Goal: Task Accomplishment & Management: Use online tool/utility

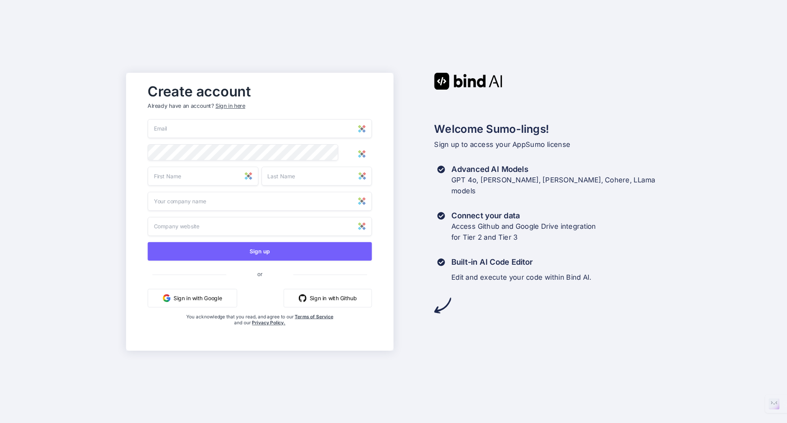
click at [183, 130] on input "email" at bounding box center [260, 128] width 224 height 19
type input "[EMAIL_ADDRESS][DOMAIN_NAME]"
click at [68, 140] on div "Create account Already have an account? Sign in here admin@asadnazari.com Sign …" at bounding box center [393, 211] width 787 height 423
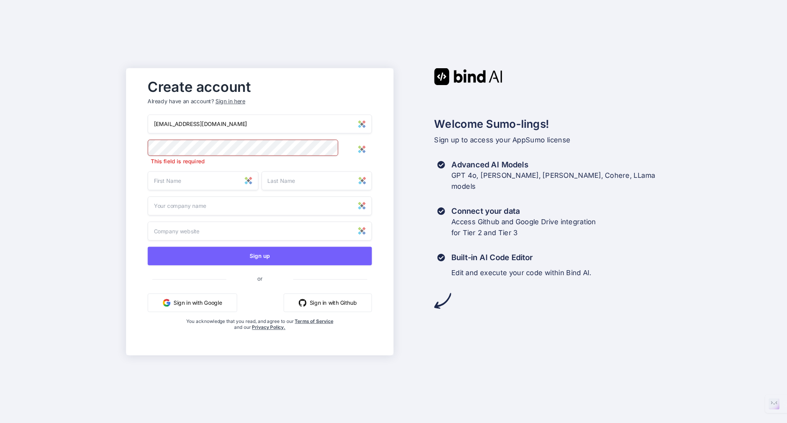
click at [209, 178] on input "text" at bounding box center [203, 180] width 111 height 19
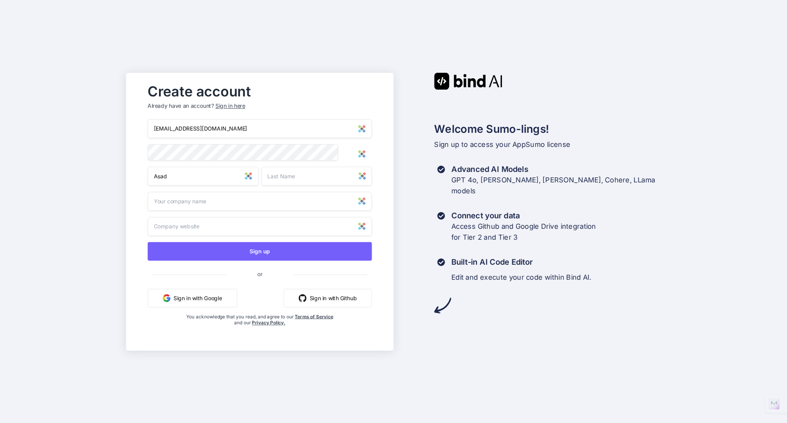
type input "Asad"
type input "Nazari"
type input "A"
type input "Nazari"
click at [66, 234] on div "Create account Already have an account? Sign in here admin@asadnazari.com Asad …" at bounding box center [393, 211] width 787 height 423
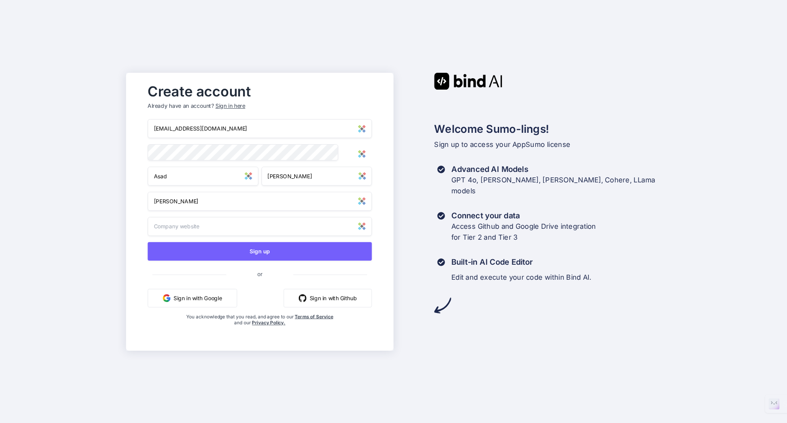
click at [233, 227] on input "text" at bounding box center [260, 226] width 224 height 19
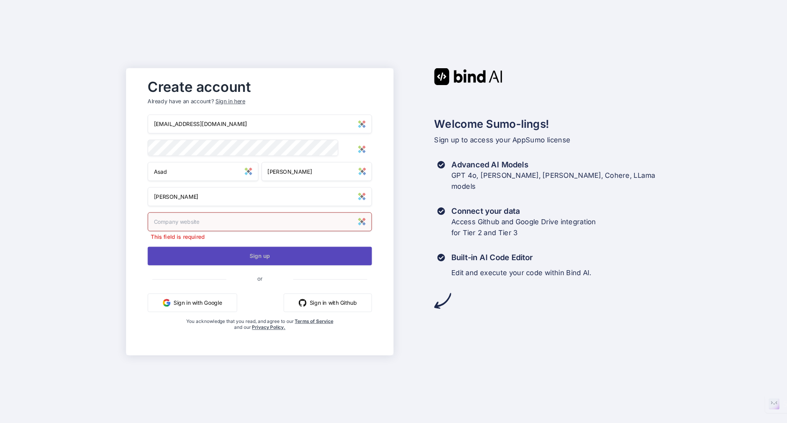
click at [252, 250] on button "Sign up" at bounding box center [260, 256] width 224 height 19
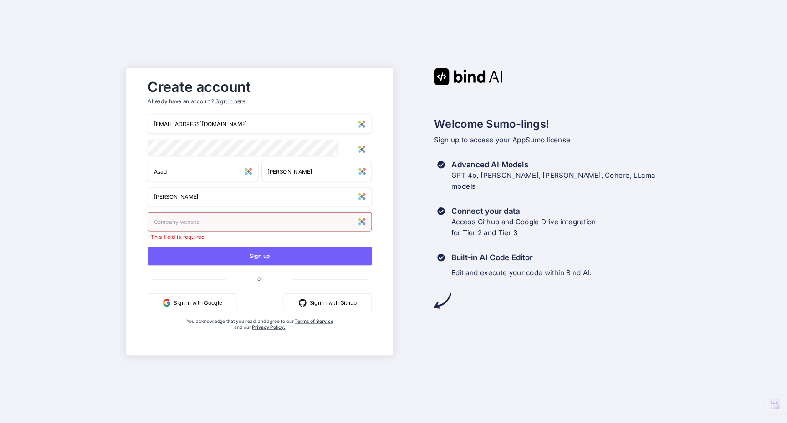
click at [192, 227] on input "text" at bounding box center [260, 221] width 224 height 19
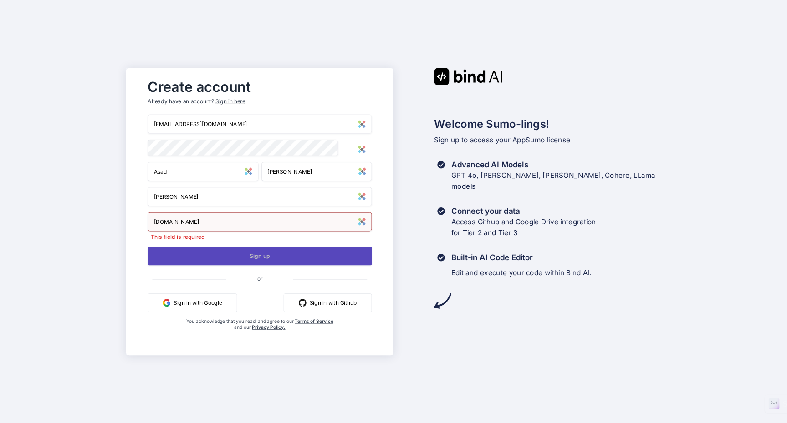
type input "asadnazari.com"
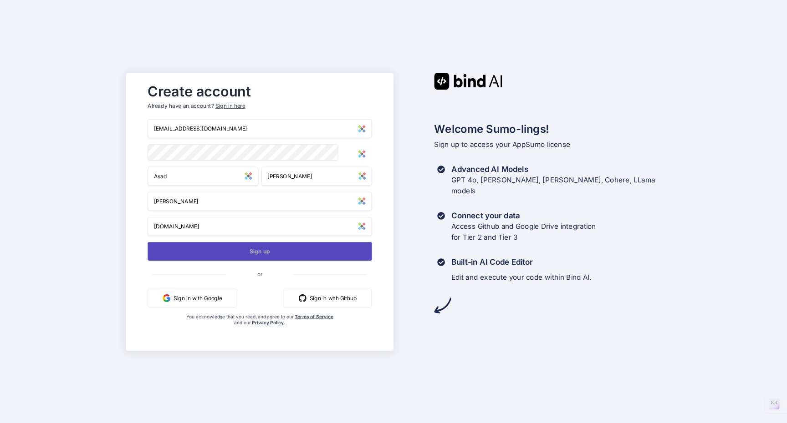
click at [260, 258] on button "Sign up" at bounding box center [260, 251] width 224 height 19
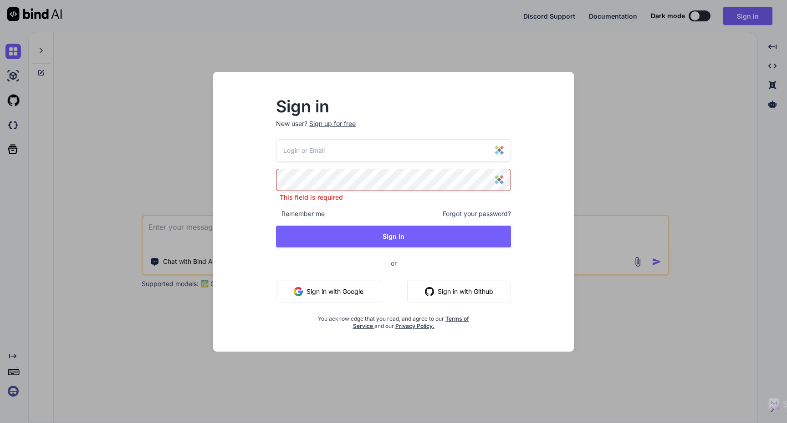
click at [347, 160] on input "email" at bounding box center [393, 150] width 235 height 22
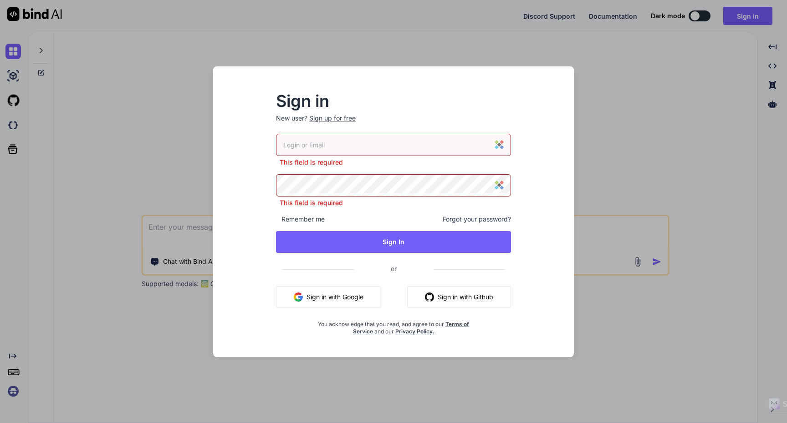
click at [329, 143] on input "email" at bounding box center [393, 145] width 235 height 22
click at [321, 143] on input "email" at bounding box center [393, 145] width 235 height 22
paste input "visitortracking"
click at [315, 146] on input "visitortracking" at bounding box center [393, 145] width 235 height 22
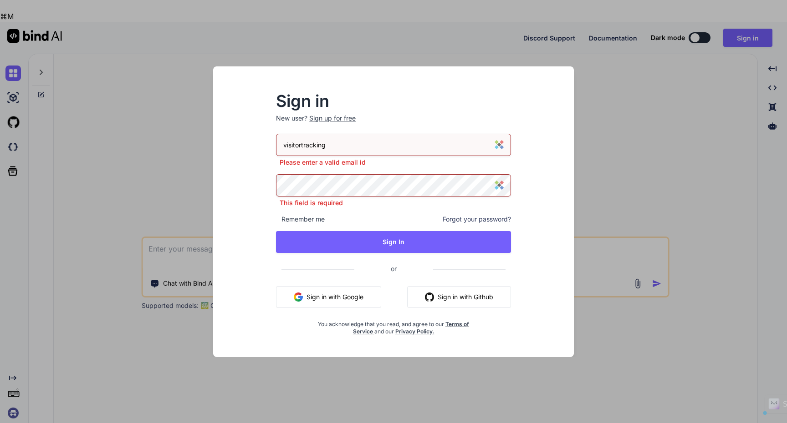
paste input "[EMAIL_ADDRESS][DOMAIN_NAME]"
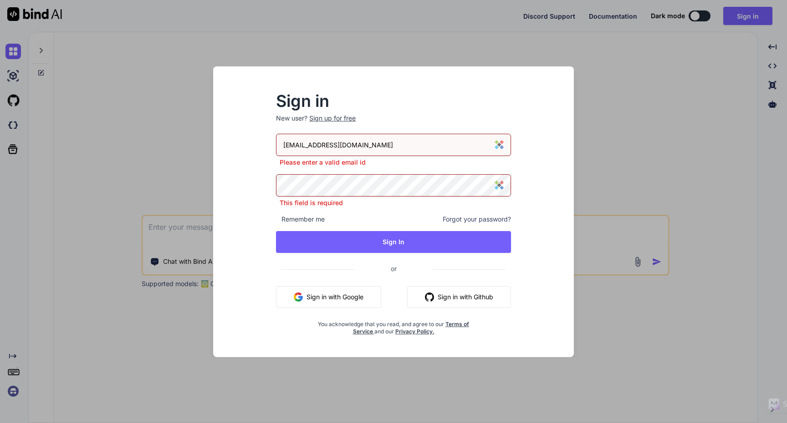
type input "[EMAIL_ADDRESS][DOMAIN_NAME]"
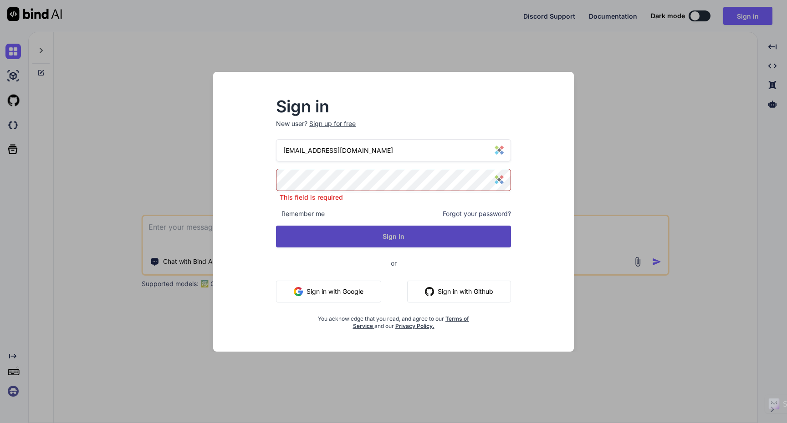
click at [353, 234] on button "Sign In" at bounding box center [393, 237] width 235 height 22
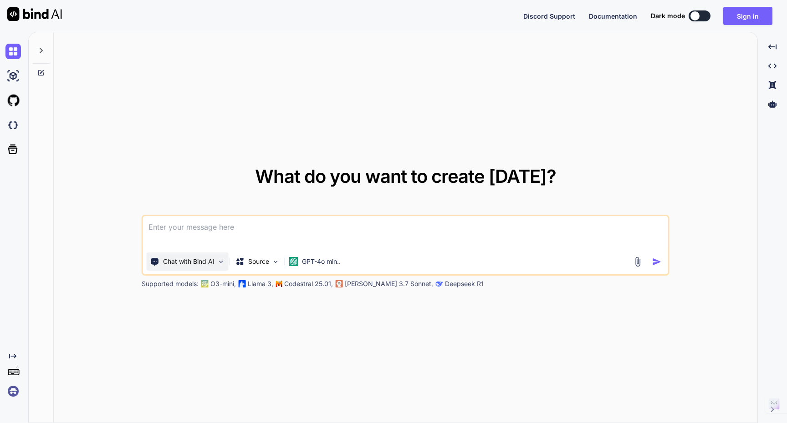
click at [215, 266] on div "Chat with Bind AI" at bounding box center [188, 262] width 82 height 18
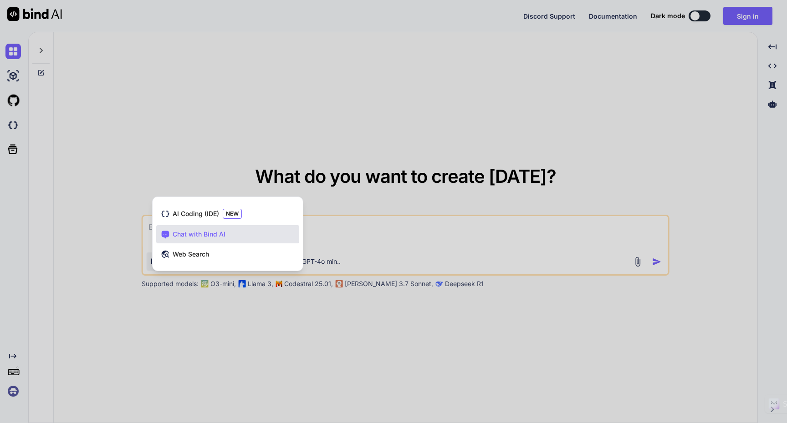
click at [233, 139] on div at bounding box center [393, 211] width 787 height 423
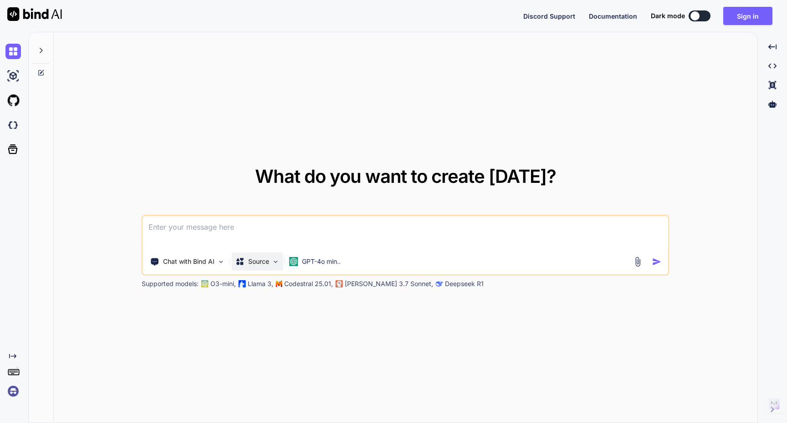
click at [277, 266] on div "Source" at bounding box center [257, 262] width 51 height 18
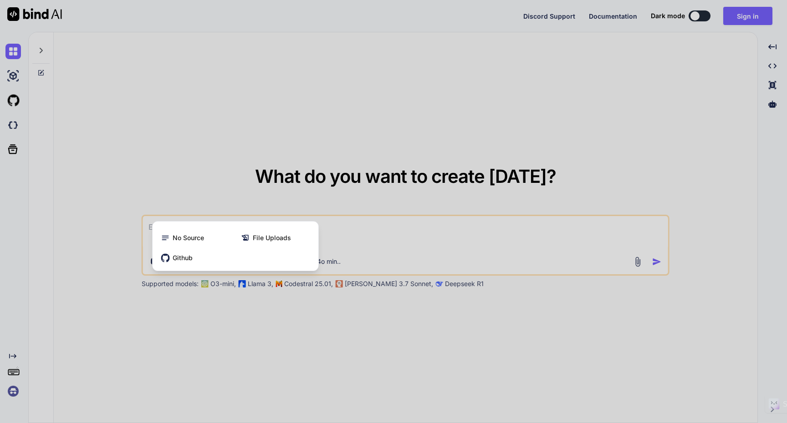
click at [263, 340] on div at bounding box center [393, 211] width 787 height 423
type textarea "x"
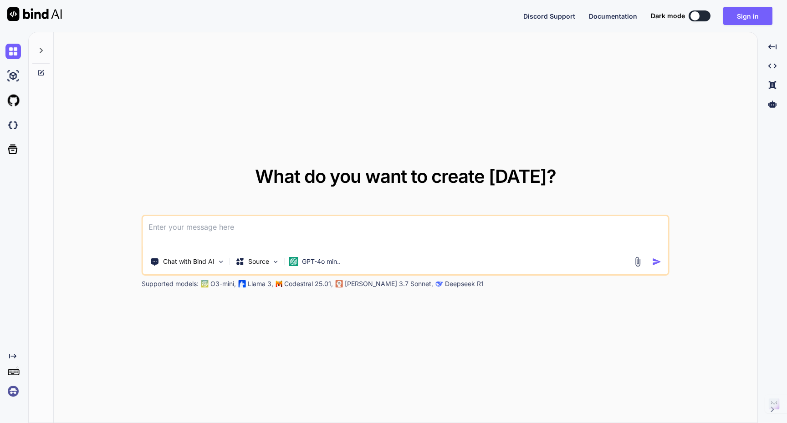
click at [195, 226] on textarea at bounding box center [405, 233] width 525 height 34
click at [699, 16] on div at bounding box center [694, 15] width 9 height 9
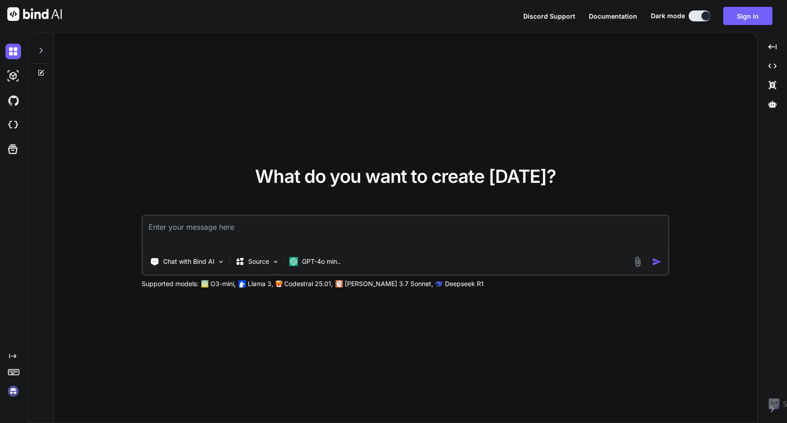
click at [699, 16] on button at bounding box center [699, 15] width 22 height 11
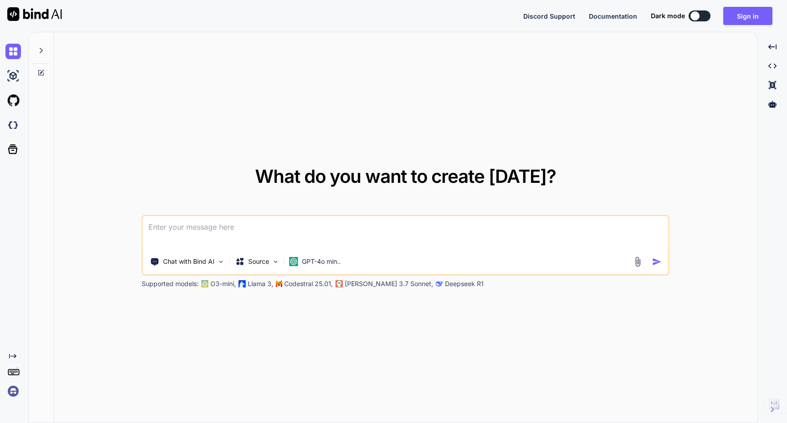
click at [40, 51] on icon at bounding box center [40, 50] width 7 height 7
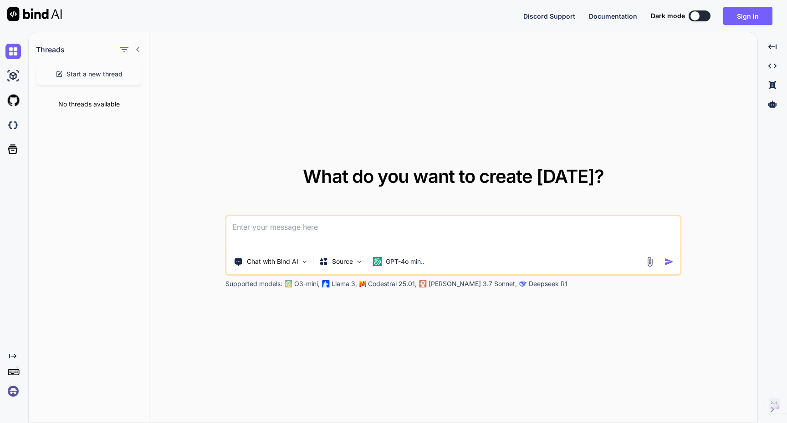
click at [22, 259] on div "Created with Pixso." at bounding box center [12, 219] width 25 height 360
click at [283, 139] on div "What do you want to create [DATE]? Chat with Bind AI Source GPT-4o min.. Suppor…" at bounding box center [453, 228] width 608 height 392
click at [284, 143] on div "What do you want to create [DATE]? Chat with Bind AI Source GPT-4o min.. Suppor…" at bounding box center [453, 228] width 608 height 392
click at [293, 138] on div "What do you want to create [DATE]? Chat with Bind AI Source GPT-4o min.. Suppor…" at bounding box center [453, 228] width 608 height 392
click at [15, 56] on img at bounding box center [12, 51] width 15 height 15
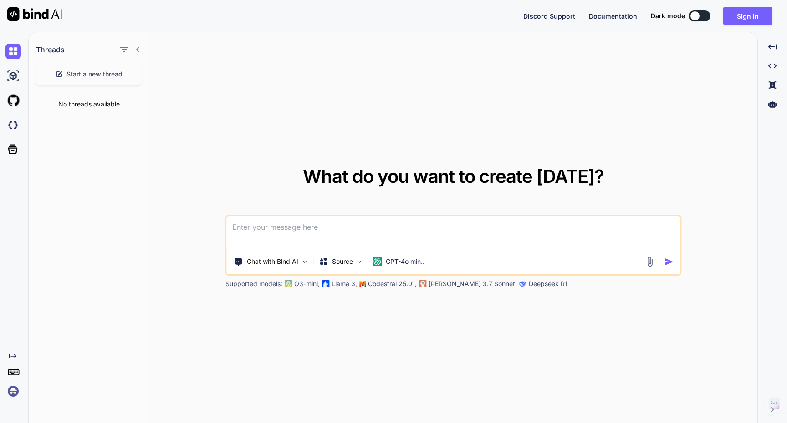
click at [506, 338] on div "What do you want to create today? Chat with Bind AI Source GPT-4o min.. Support…" at bounding box center [453, 228] width 608 height 392
click at [268, 260] on p "Chat with Bind AI" at bounding box center [272, 261] width 51 height 9
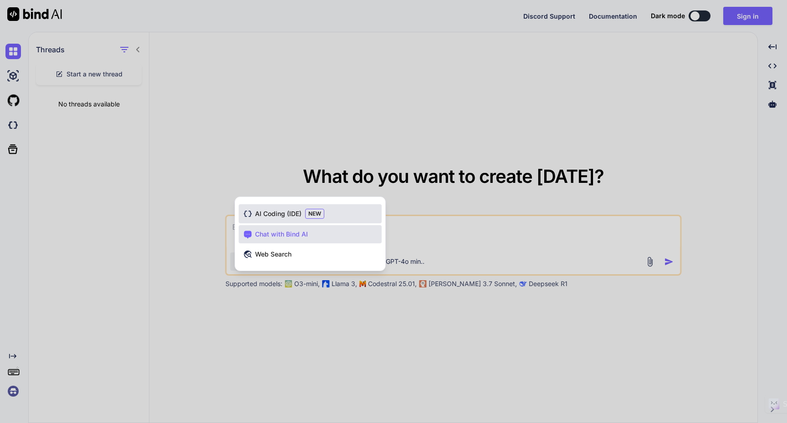
click at [271, 215] on span "AI Coding (IDE)" at bounding box center [278, 213] width 46 height 9
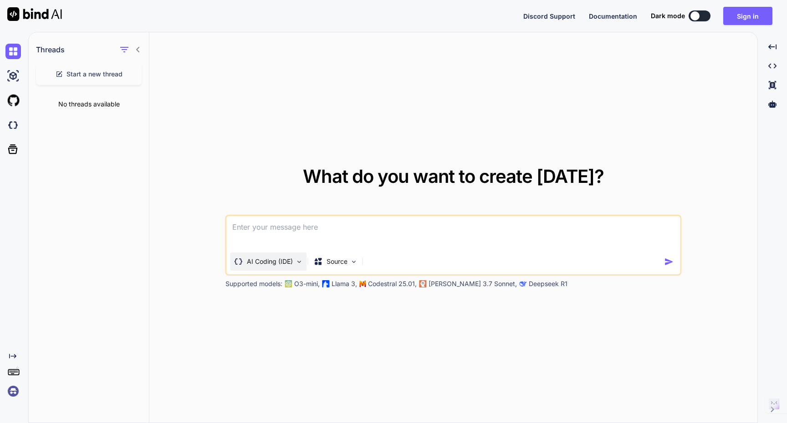
click at [275, 265] on p "AI Coding (IDE)" at bounding box center [270, 261] width 46 height 9
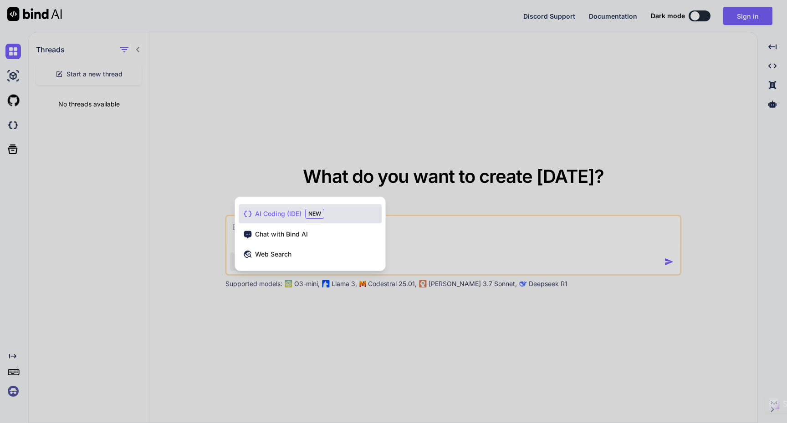
click at [262, 320] on div at bounding box center [393, 211] width 787 height 423
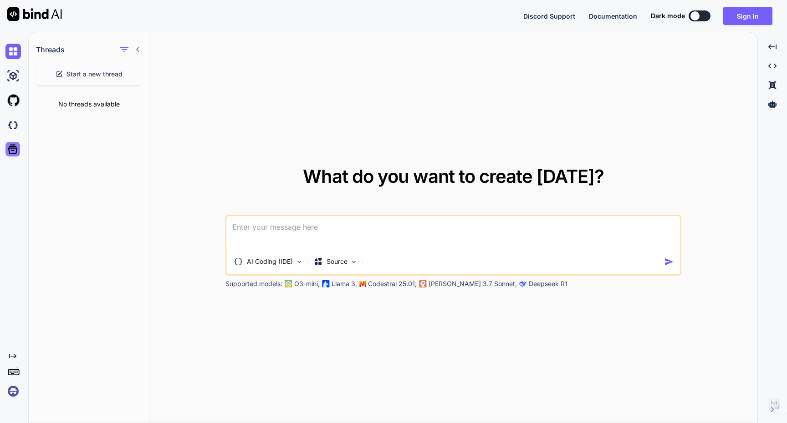
click at [12, 149] on icon at bounding box center [12, 149] width 13 height 13
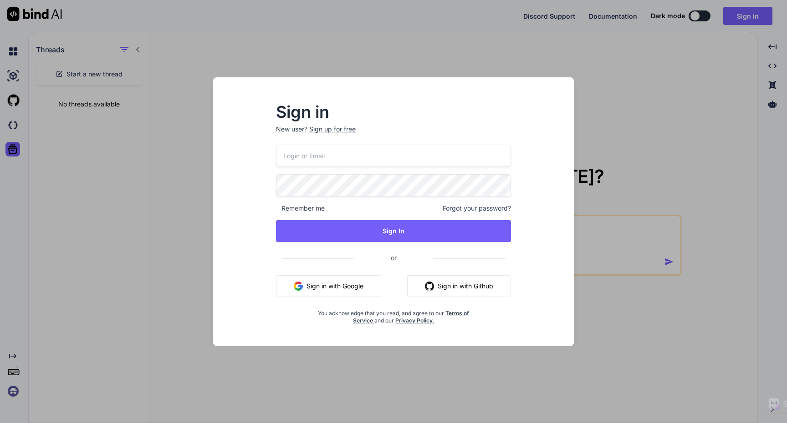
click at [78, 162] on div "Sign in New user? Sign up for free Remember me Forgot your password? Sign In or…" at bounding box center [393, 211] width 787 height 423
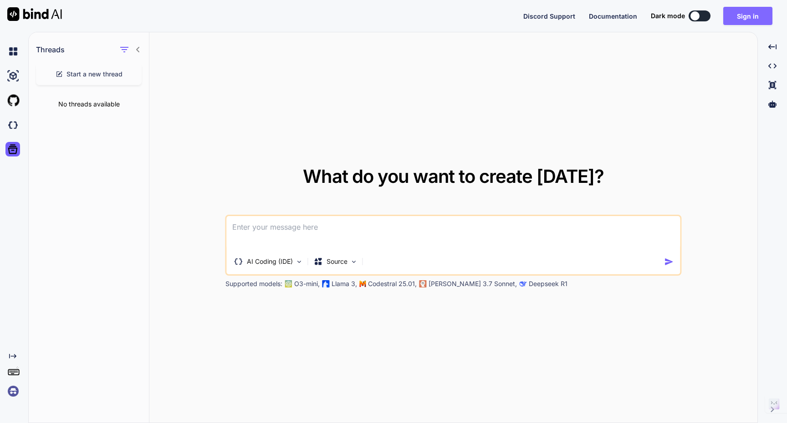
click at [748, 19] on button "Sign in" at bounding box center [747, 16] width 49 height 18
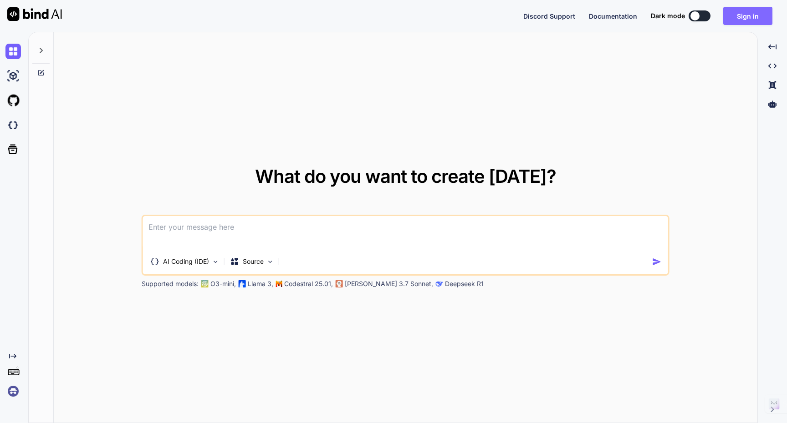
click at [752, 15] on button "Sign in" at bounding box center [747, 16] width 49 height 18
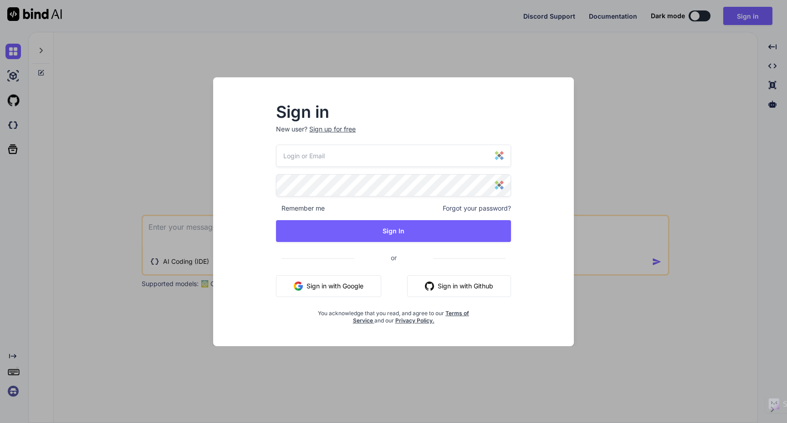
type input "admin@asadnazari.com"
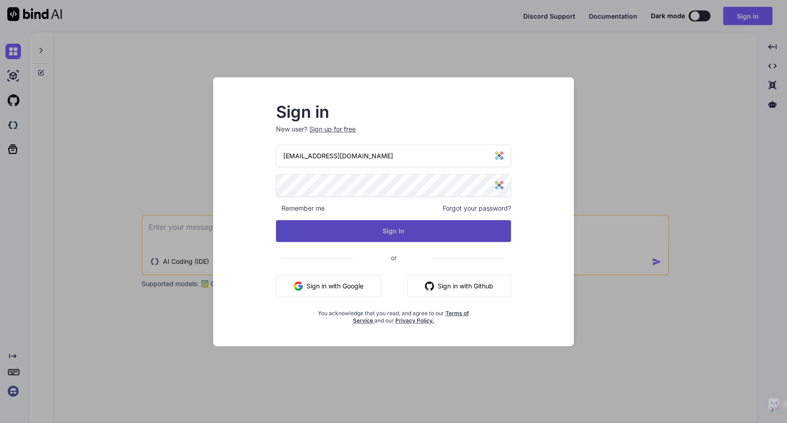
click at [393, 229] on button "Sign In" at bounding box center [393, 231] width 235 height 22
click at [397, 236] on button "Sign In" at bounding box center [393, 231] width 235 height 22
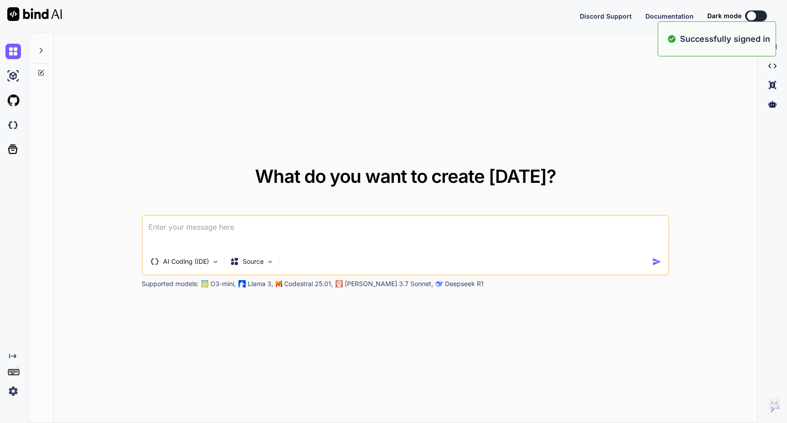
click at [376, 148] on div "What do you want to create today? AI Coding (IDE) Source Supported models: O3-m…" at bounding box center [405, 228] width 703 height 392
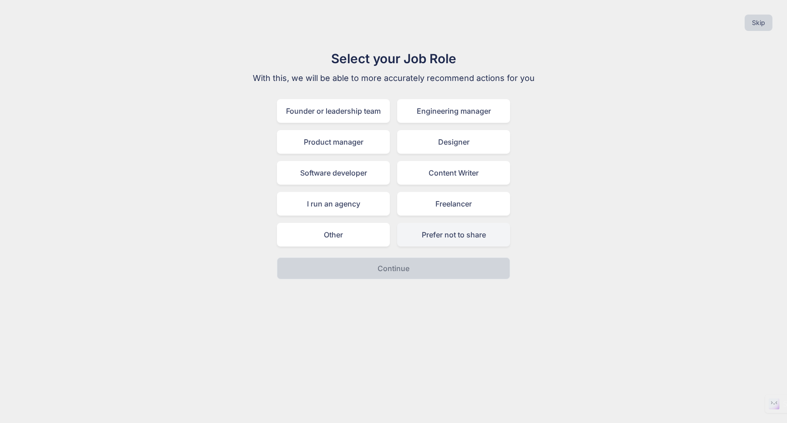
click at [448, 235] on div "Prefer not to share" at bounding box center [453, 235] width 113 height 24
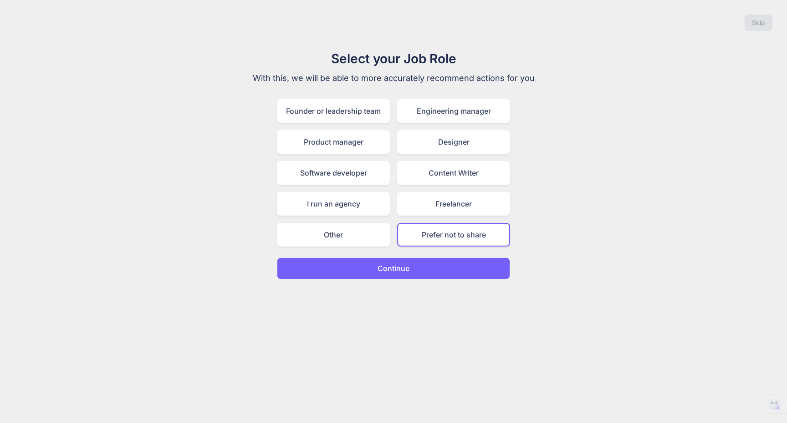
click at [408, 263] on button "Continue" at bounding box center [393, 269] width 233 height 22
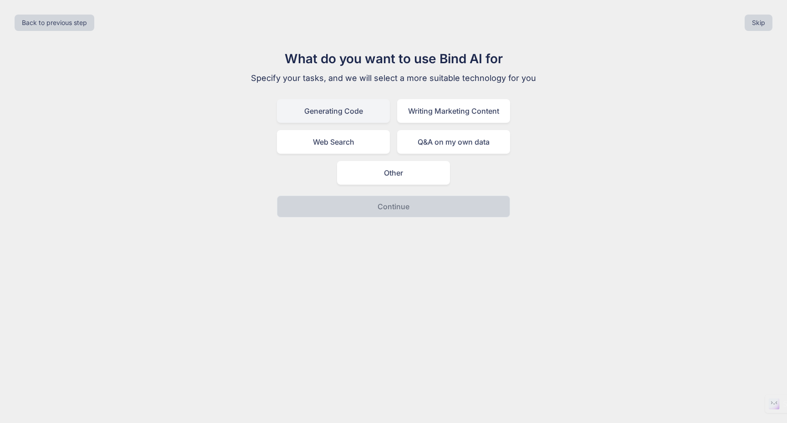
click at [322, 111] on div "Generating Code" at bounding box center [333, 111] width 113 height 24
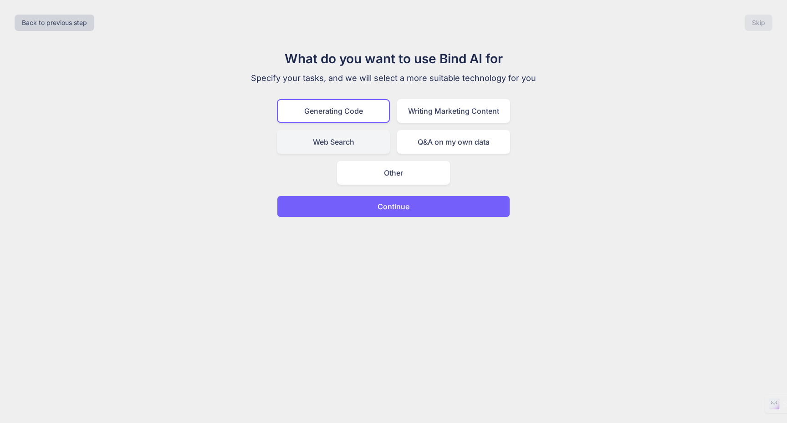
click at [366, 148] on div "Web Search" at bounding box center [333, 142] width 113 height 24
click at [360, 104] on div "Generating Code" at bounding box center [333, 111] width 113 height 24
click at [396, 205] on p "Continue" at bounding box center [393, 206] width 32 height 11
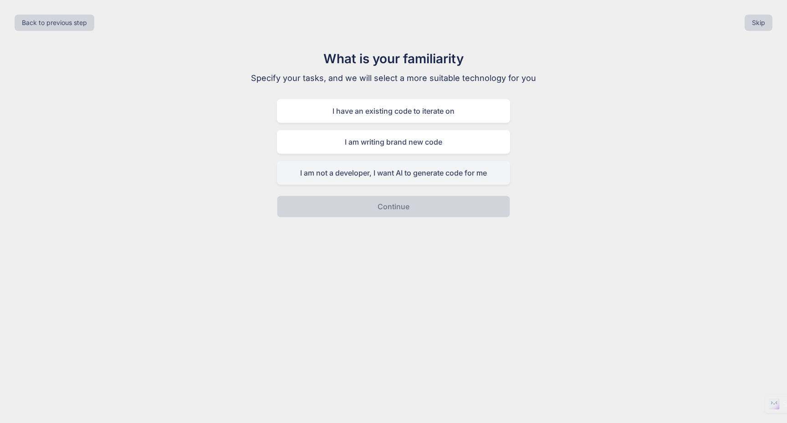
click at [426, 178] on div "I am not a developer, I want AI to generate code for me" at bounding box center [393, 173] width 233 height 24
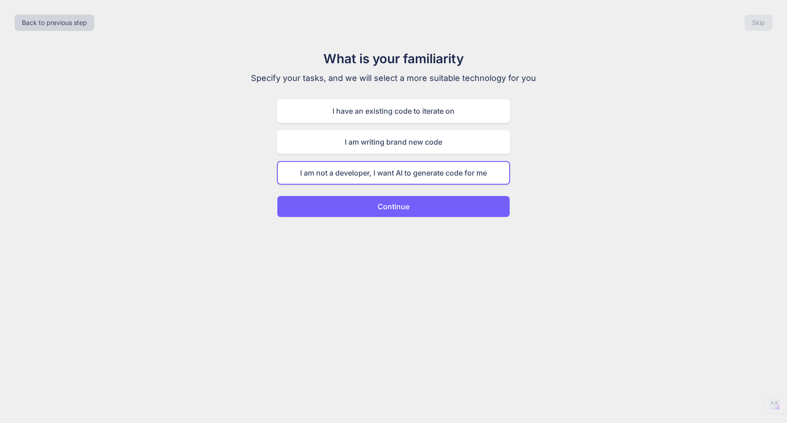
click at [413, 199] on button "Continue" at bounding box center [393, 207] width 233 height 22
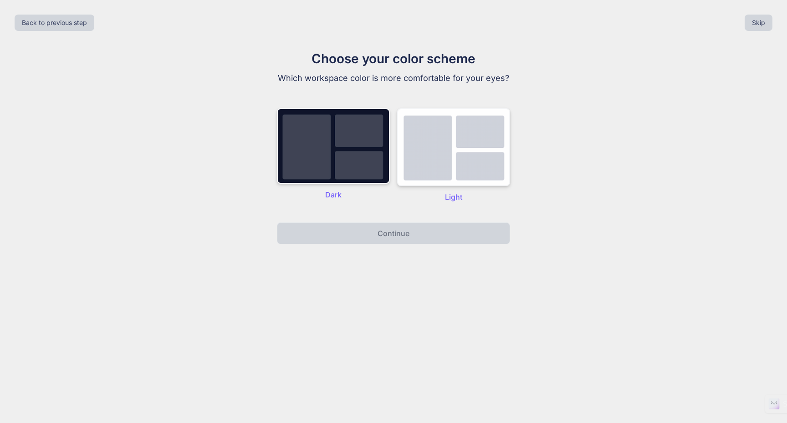
click at [458, 148] on img at bounding box center [453, 147] width 113 height 78
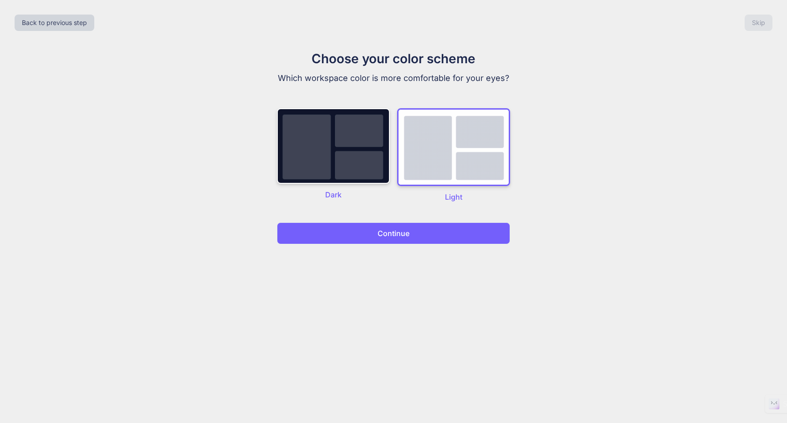
click at [409, 232] on button "Continue" at bounding box center [393, 234] width 233 height 22
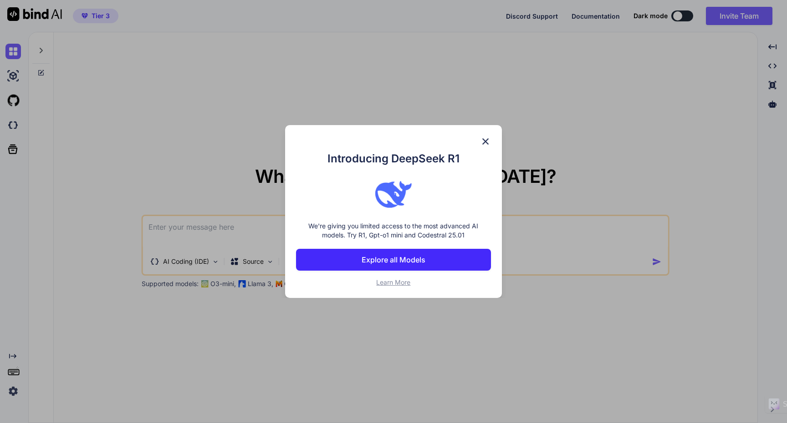
click at [388, 261] on p "Explore all Models" at bounding box center [394, 260] width 64 height 11
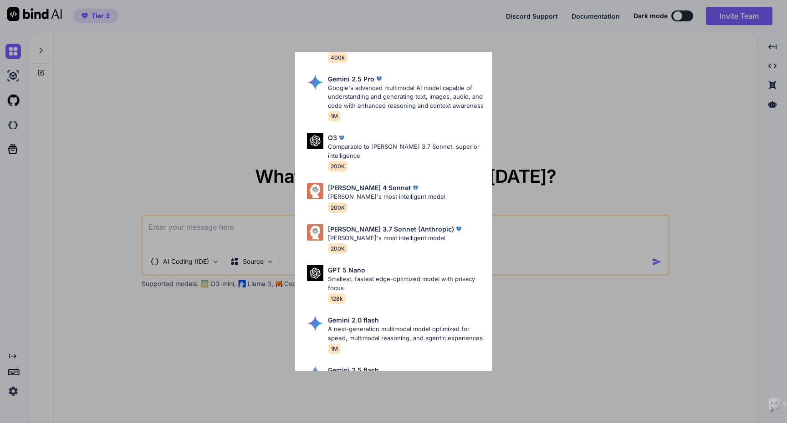
scroll to position [501, 0]
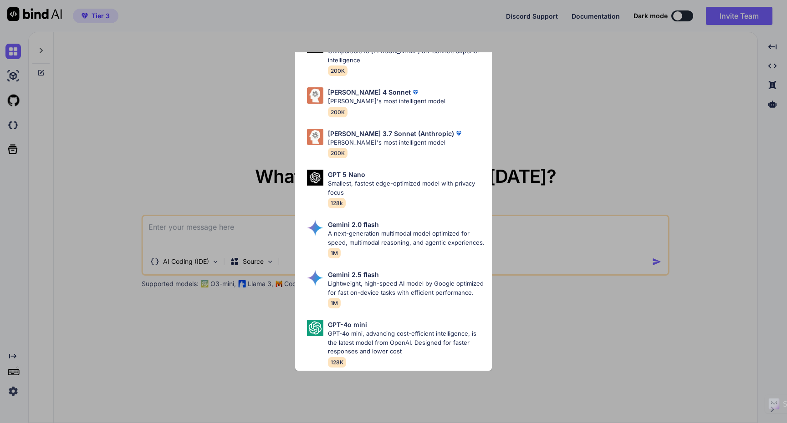
click at [599, 315] on div "All GPT 5 Mini Smaller, fast variant balancing speed and capability for light t…" at bounding box center [393, 211] width 787 height 423
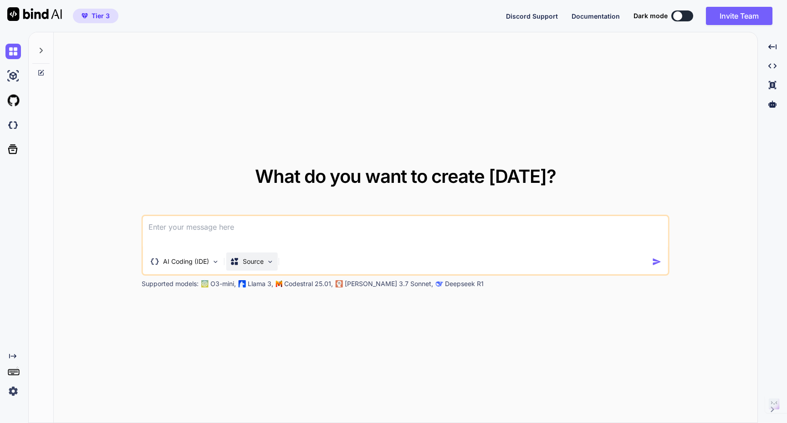
click at [262, 265] on p "Source" at bounding box center [253, 261] width 21 height 9
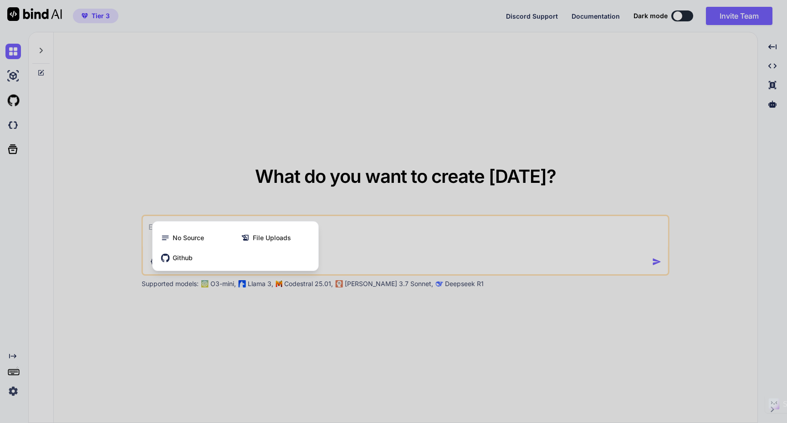
click at [193, 321] on div at bounding box center [393, 211] width 787 height 423
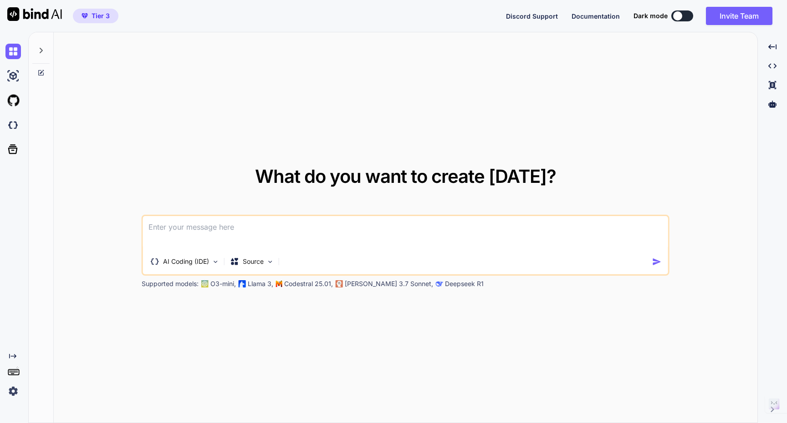
click at [201, 232] on textarea at bounding box center [405, 233] width 525 height 34
click at [103, 19] on span "Tier 3" at bounding box center [101, 15] width 18 height 9
click at [95, 17] on span "Tier 3" at bounding box center [101, 15] width 18 height 9
click at [15, 391] on img at bounding box center [12, 391] width 15 height 15
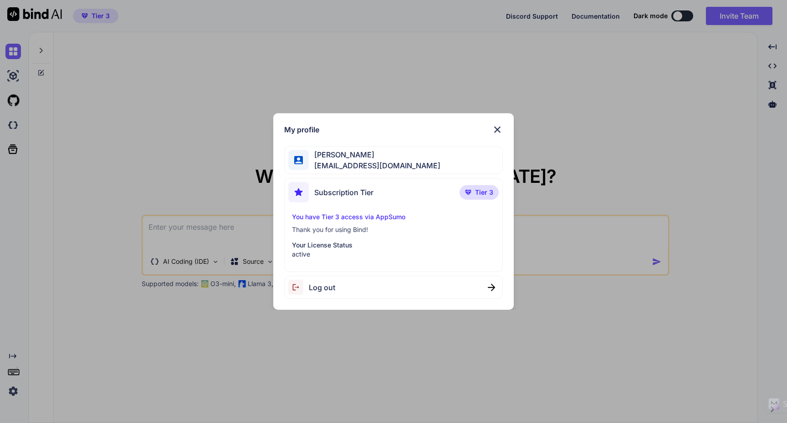
click at [487, 192] on span "Tier 3" at bounding box center [484, 192] width 18 height 9
click at [363, 219] on p "You have Tier 3 access via AppSumo" at bounding box center [393, 217] width 203 height 9
click at [152, 154] on div "My profile Asad Nazari admin@asadnazari.com Subscription Tier Tier 3 You have T…" at bounding box center [393, 211] width 787 height 423
